Goal: Information Seeking & Learning: Learn about a topic

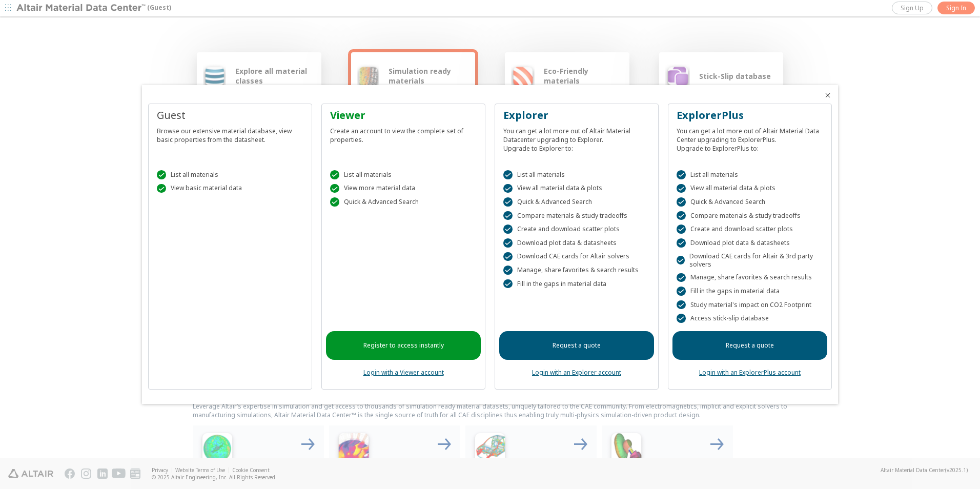
click at [829, 95] on icon "Close" at bounding box center [828, 95] width 8 height 8
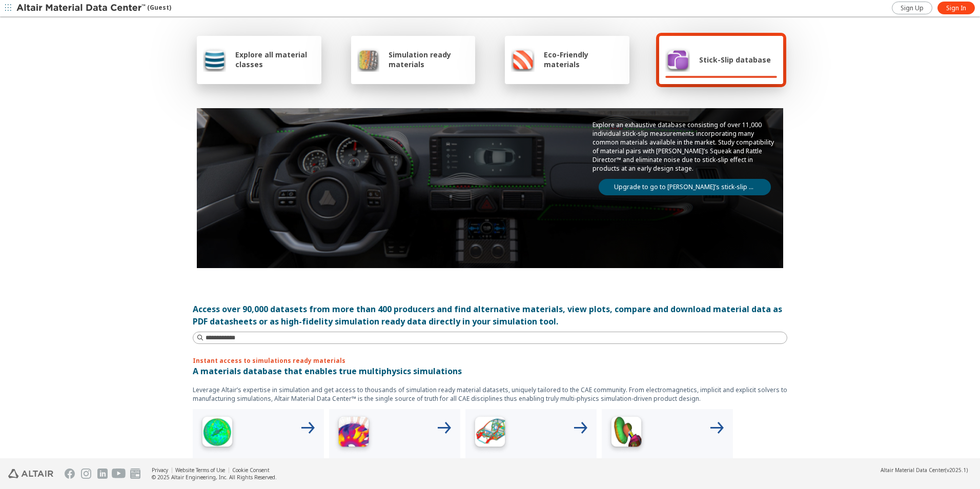
scroll to position [14, 0]
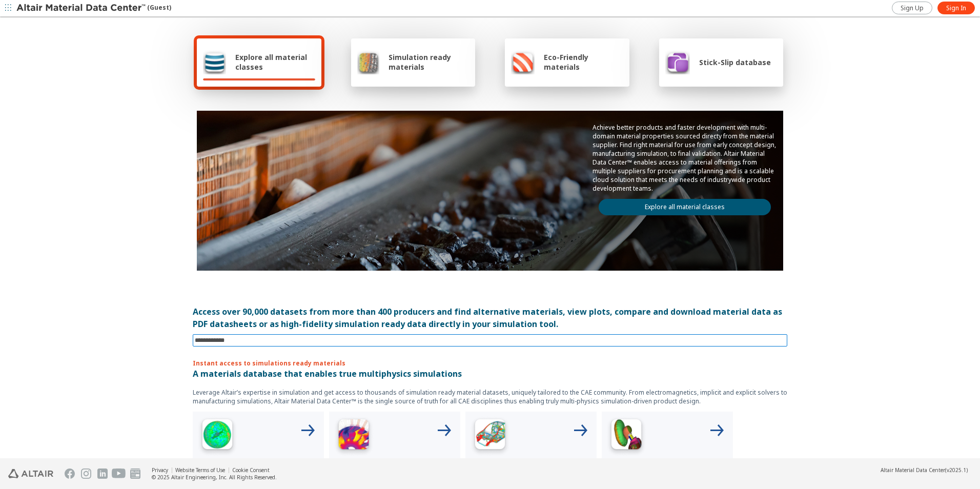
click at [248, 339] on input at bounding box center [491, 340] width 593 height 11
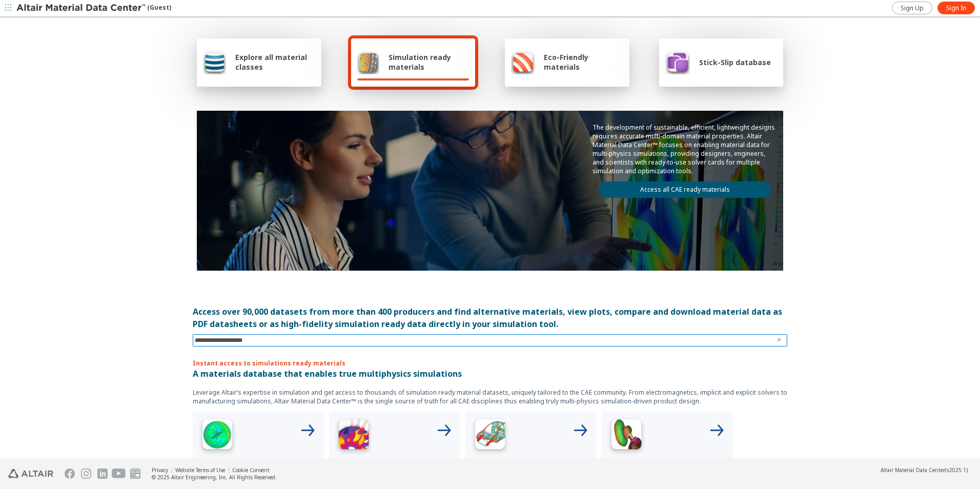
type input "**********"
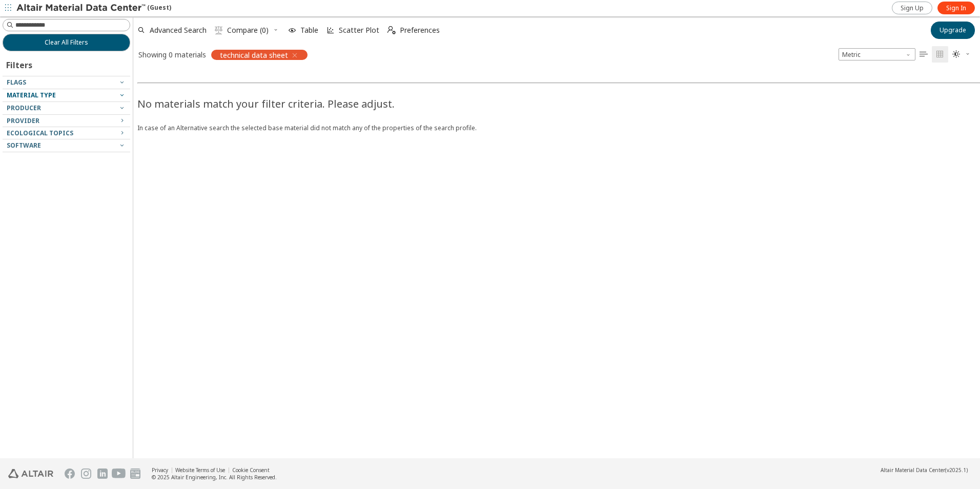
click at [122, 94] on icon "button" at bounding box center [122, 95] width 8 height 8
click at [122, 95] on icon "button" at bounding box center [122, 95] width 8 height 8
click at [122, 107] on icon "button" at bounding box center [122, 108] width 8 height 8
click at [122, 119] on icon "button" at bounding box center [122, 120] width 8 height 8
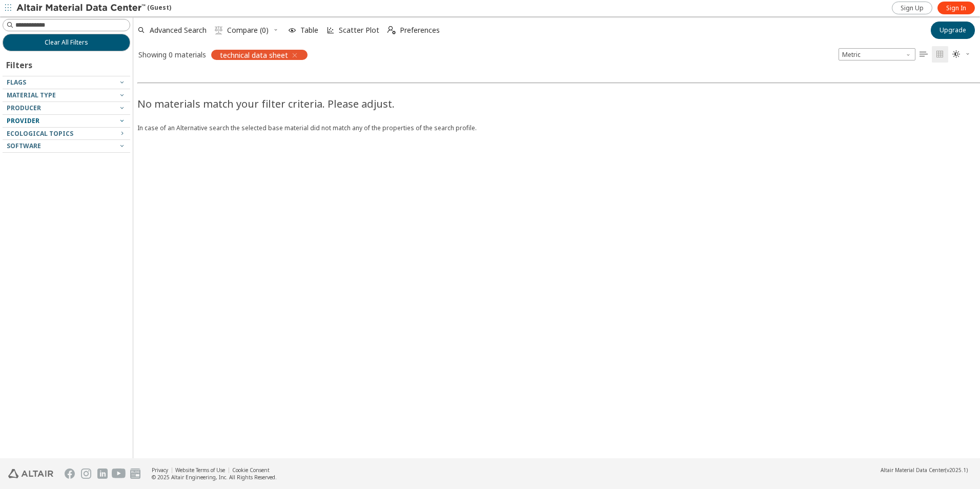
click at [122, 119] on icon "button" at bounding box center [122, 120] width 8 height 8
click at [100, 22] on input at bounding box center [68, 24] width 126 height 11
type input "*****"
click at [93, 26] on input at bounding box center [68, 24] width 126 height 11
click at [293, 53] on icon "button" at bounding box center [295, 55] width 8 height 8
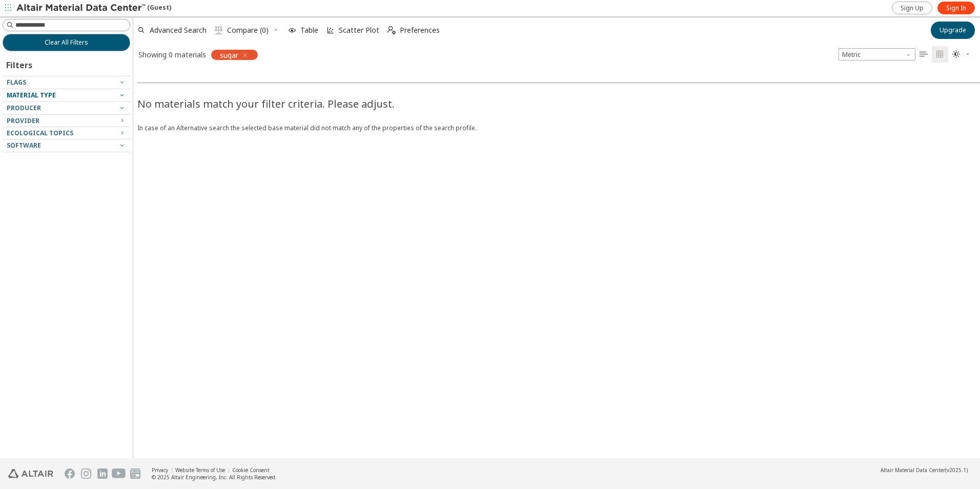
click at [122, 96] on icon "button" at bounding box center [122, 95] width 8 height 8
click at [122, 94] on icon "button" at bounding box center [122, 95] width 8 height 8
click at [122, 81] on icon "button" at bounding box center [122, 82] width 8 height 8
click at [121, 131] on icon "button" at bounding box center [122, 133] width 8 height 8
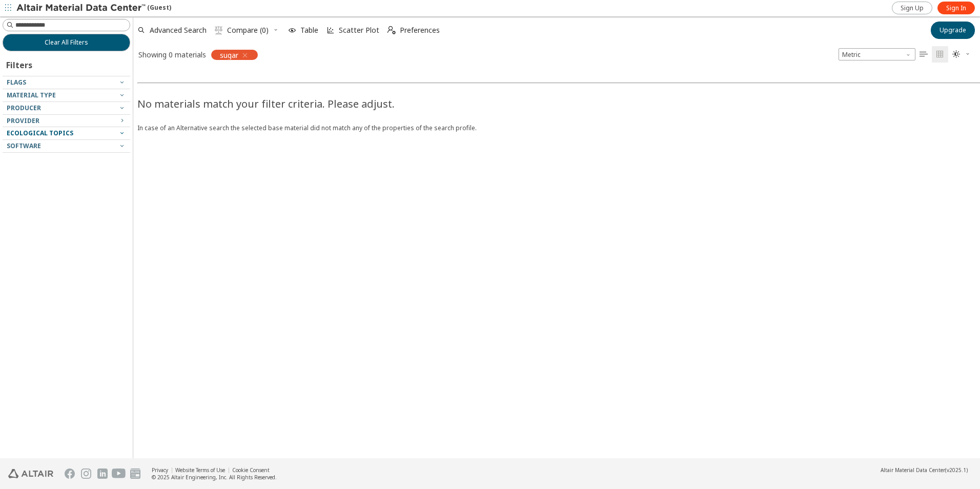
click at [121, 131] on icon "button" at bounding box center [122, 133] width 8 height 8
click at [247, 52] on icon "button" at bounding box center [245, 55] width 8 height 8
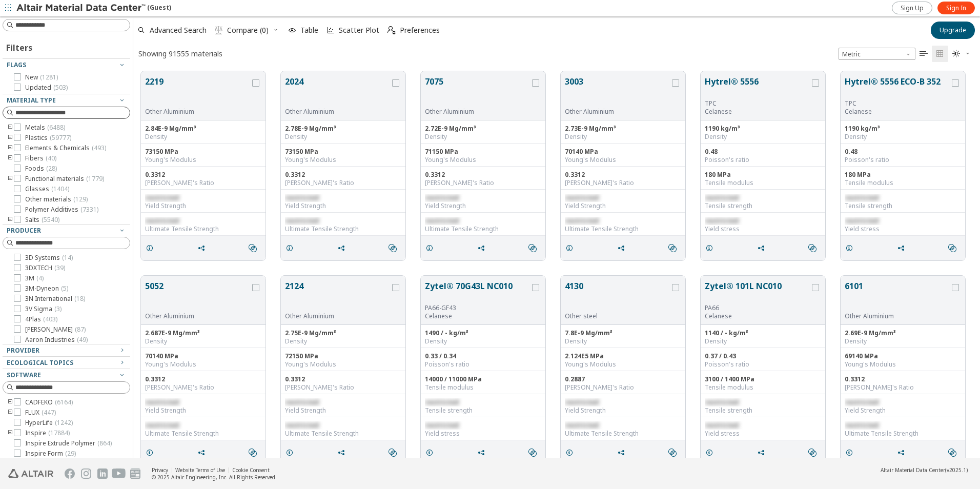
click at [70, 114] on input at bounding box center [72, 113] width 114 height 10
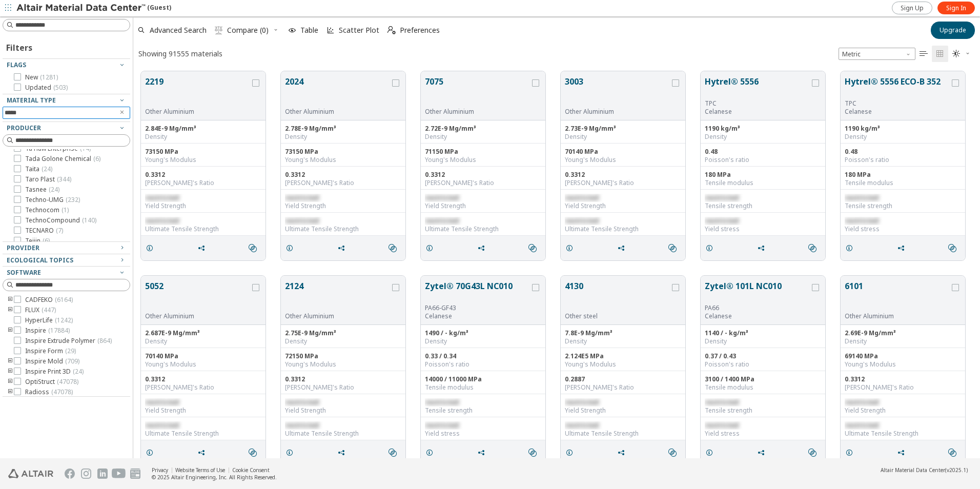
scroll to position [7435, 0]
click at [69, 112] on input "*****" at bounding box center [59, 112] width 109 height 11
type input "*"
type input "********"
click at [16, 74] on icon at bounding box center [17, 76] width 7 height 7
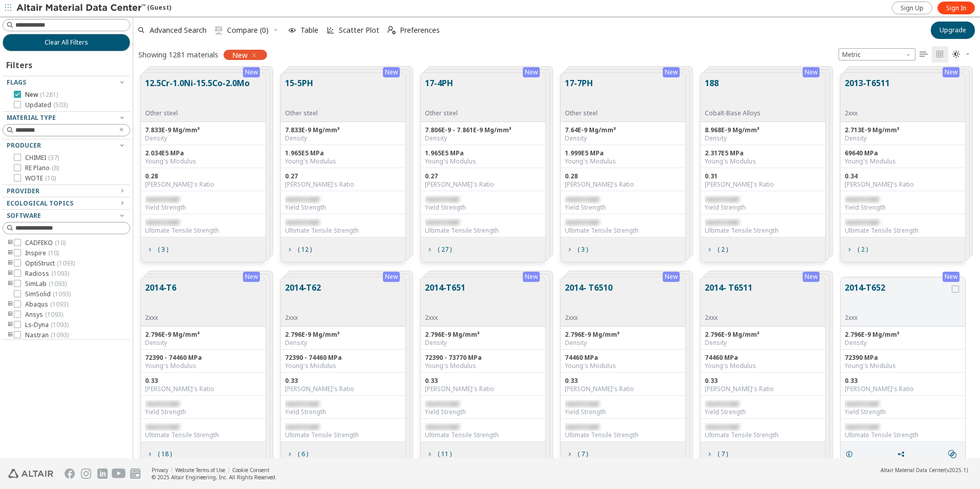
click at [17, 94] on icon at bounding box center [17, 94] width 7 height 7
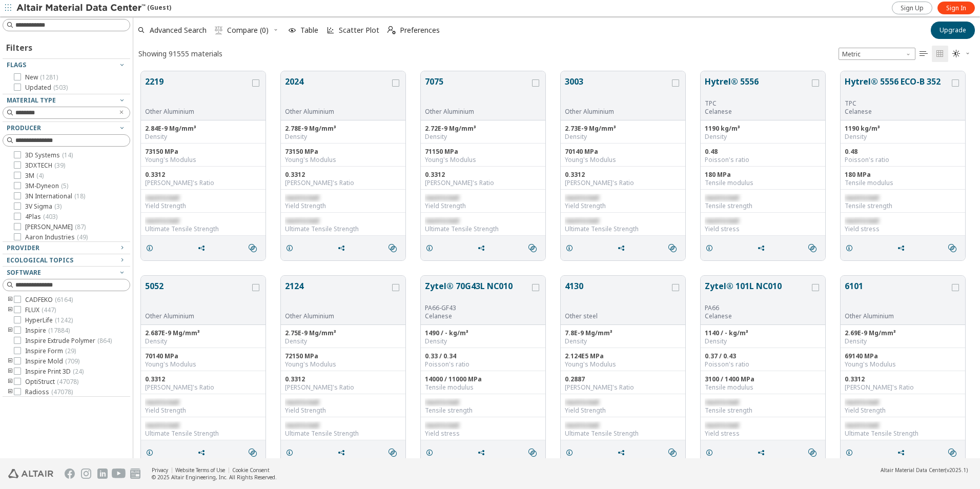
scroll to position [387, 839]
click at [17, 88] on icon at bounding box center [17, 87] width 7 height 7
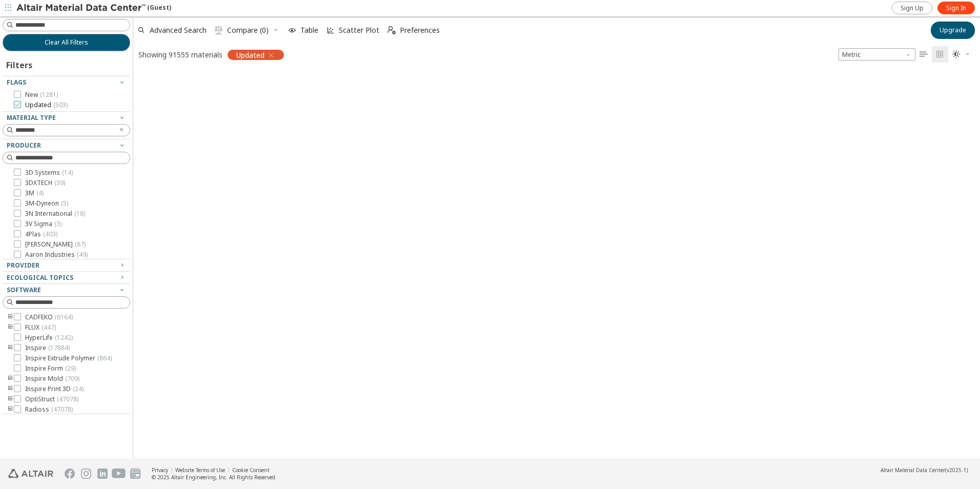
scroll to position [386, 839]
